Goal: Task Accomplishment & Management: Manage account settings

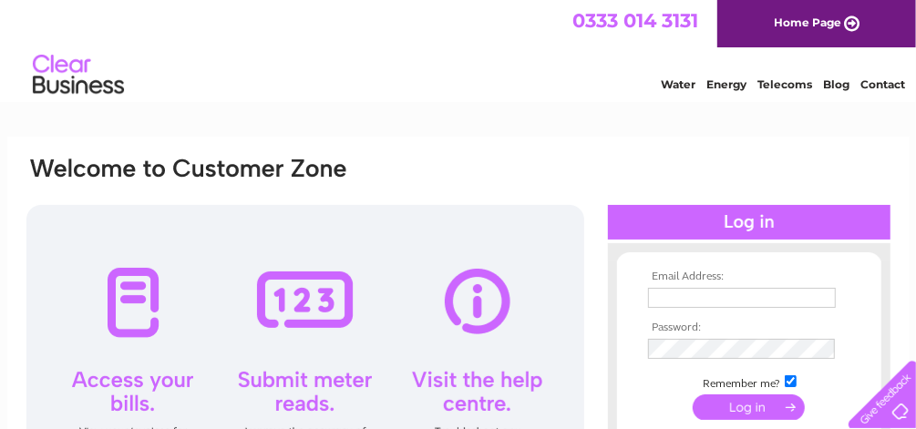
type input "[EMAIL_ADDRESS][DOMAIN_NAME]"
drag, startPoint x: 761, startPoint y: 412, endPoint x: 539, endPoint y: 76, distance: 403.2
click at [539, 76] on div "Water Energy Telecoms Blog Contact" at bounding box center [458, 76] width 916 height 59
click at [740, 406] on input "submit" at bounding box center [749, 408] width 112 height 26
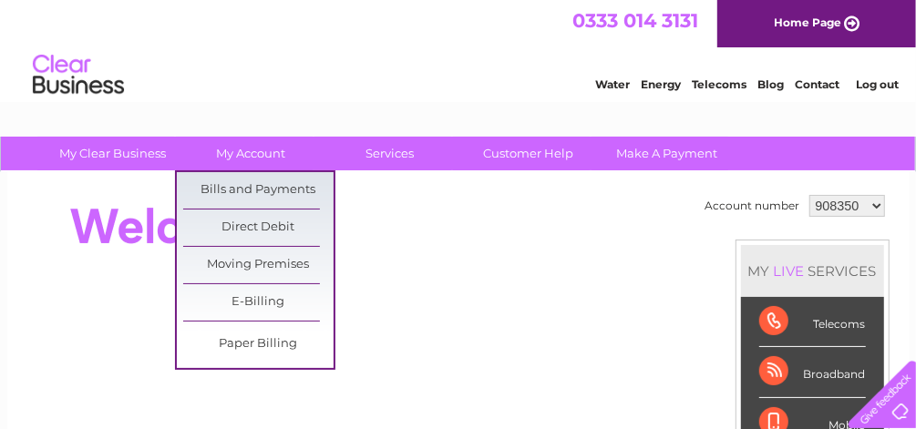
click at [207, 191] on link "Bills and Payments" at bounding box center [258, 190] width 150 height 36
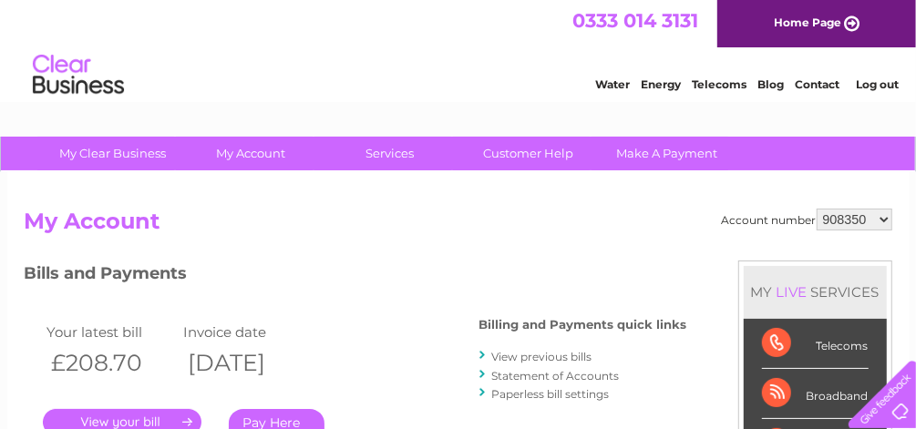
click at [123, 416] on link "." at bounding box center [122, 422] width 159 height 26
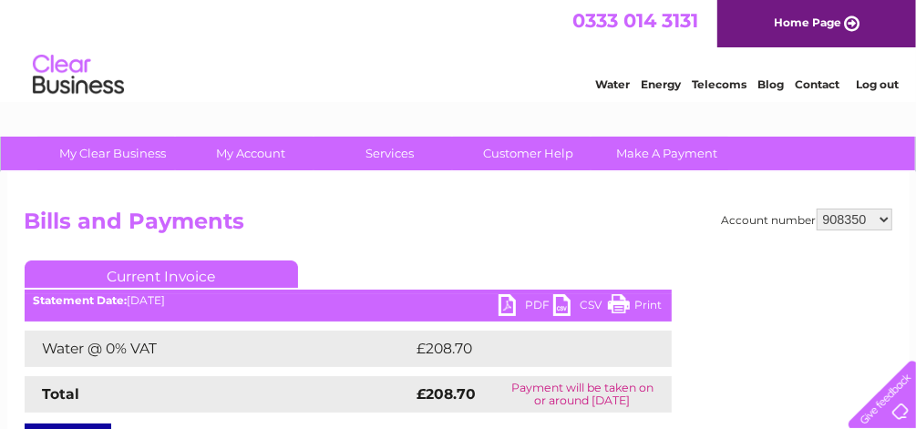
click at [533, 304] on link "PDF" at bounding box center [526, 307] width 55 height 26
